Goal: Task Accomplishment & Management: Manage account settings

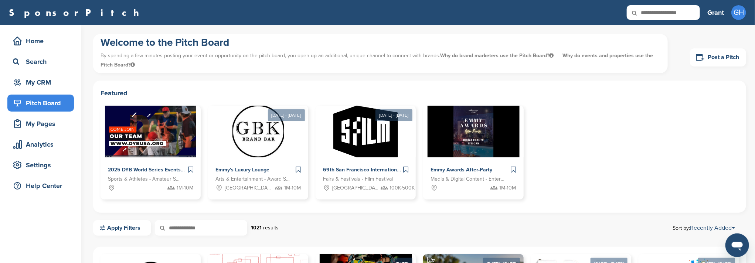
click at [50, 103] on div "Pitch Board" at bounding box center [42, 102] width 63 height 13
click at [34, 127] on div "My Pages" at bounding box center [42, 123] width 63 height 13
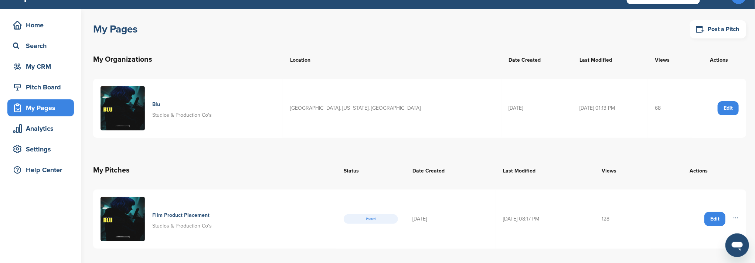
scroll to position [49, 0]
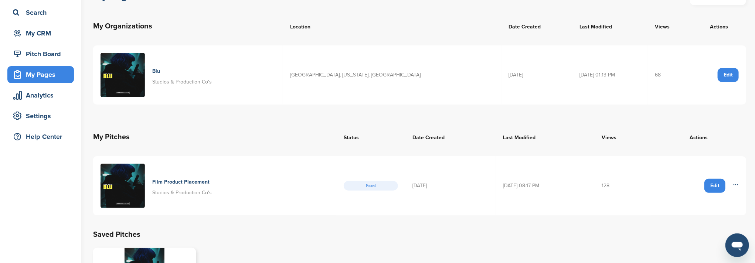
click at [181, 180] on h4 "Film Product Placement" at bounding box center [180, 182] width 57 height 8
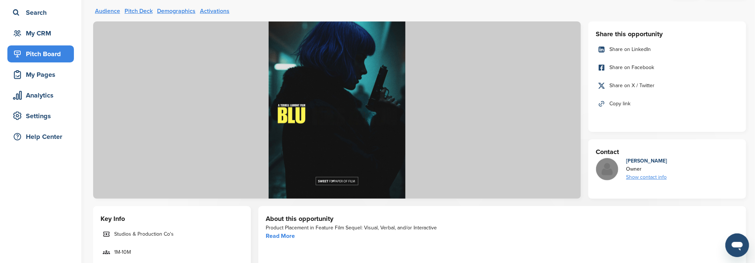
scroll to position [49, 0]
click at [143, 11] on link "Pitch Deck" at bounding box center [138, 11] width 28 height 6
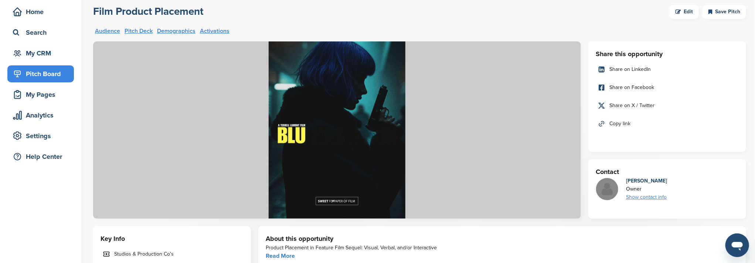
scroll to position [0, 0]
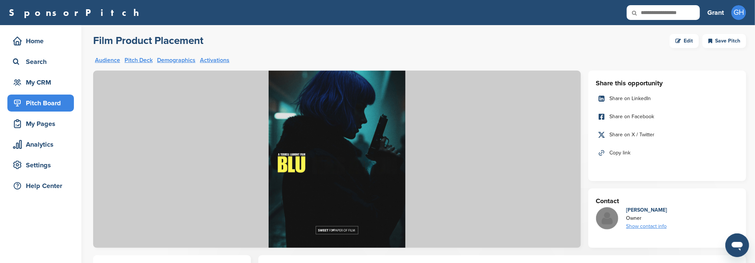
click at [683, 41] on div "Edit" at bounding box center [683, 41] width 29 height 14
click at [687, 41] on div "Edit" at bounding box center [683, 41] width 29 height 14
click at [112, 60] on link "Audience" at bounding box center [107, 60] width 25 height 6
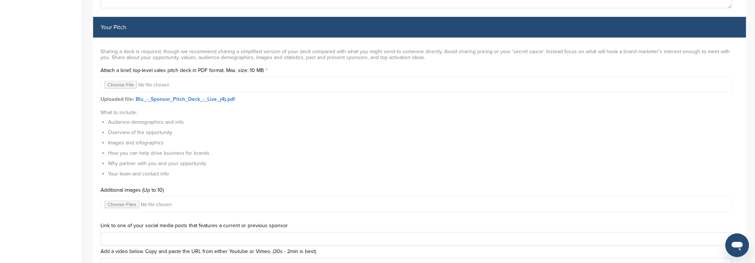
scroll to position [2304, 0]
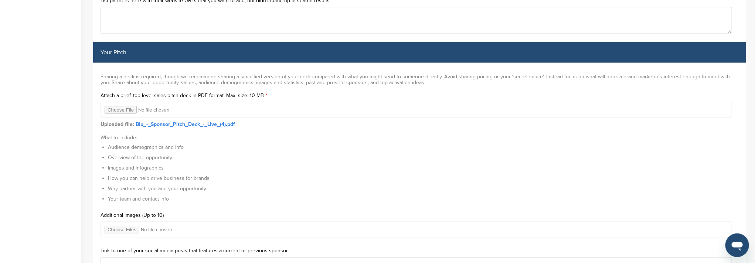
click at [126, 107] on input "file" at bounding box center [415, 110] width 631 height 16
type input "**********"
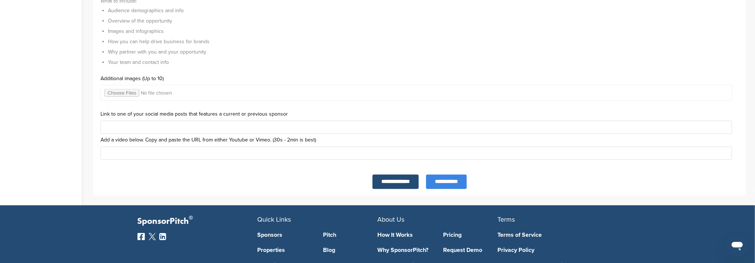
scroll to position [2451, 0]
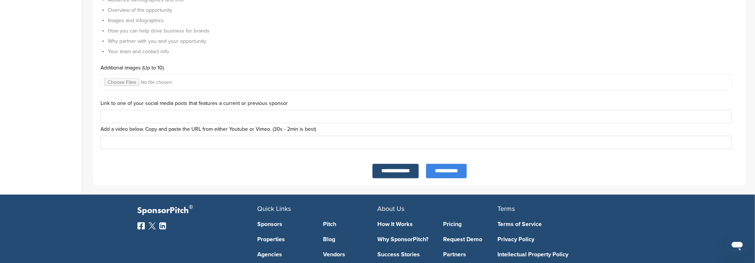
click at [456, 170] on input "**********" at bounding box center [446, 171] width 41 height 14
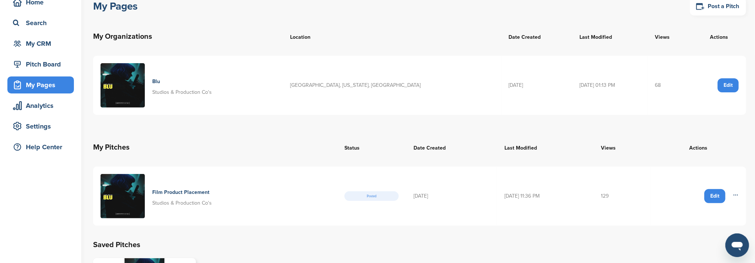
scroll to position [49, 0]
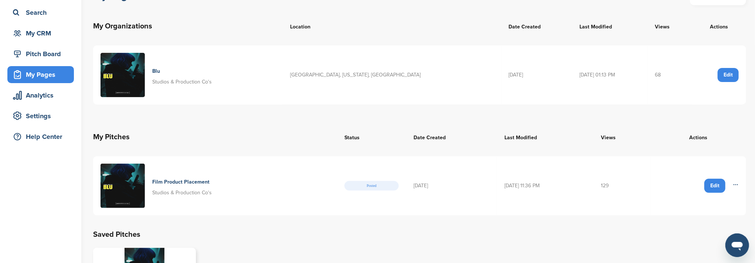
click at [139, 185] on img at bounding box center [122, 186] width 44 height 44
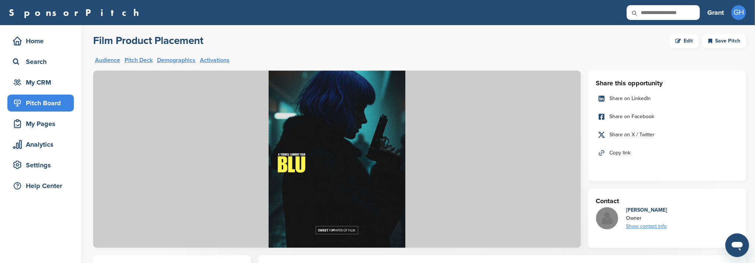
click at [143, 60] on link "Pitch Deck" at bounding box center [138, 60] width 28 height 6
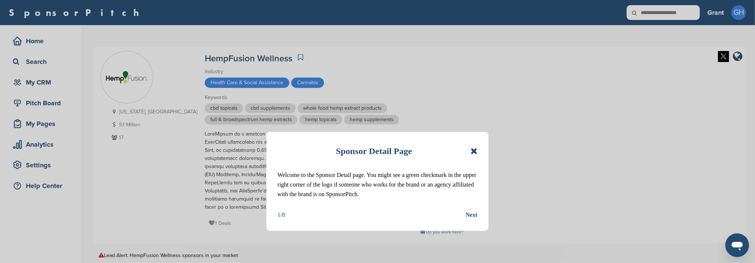
click at [473, 151] on icon at bounding box center [473, 151] width 7 height 9
